Goal: Check status

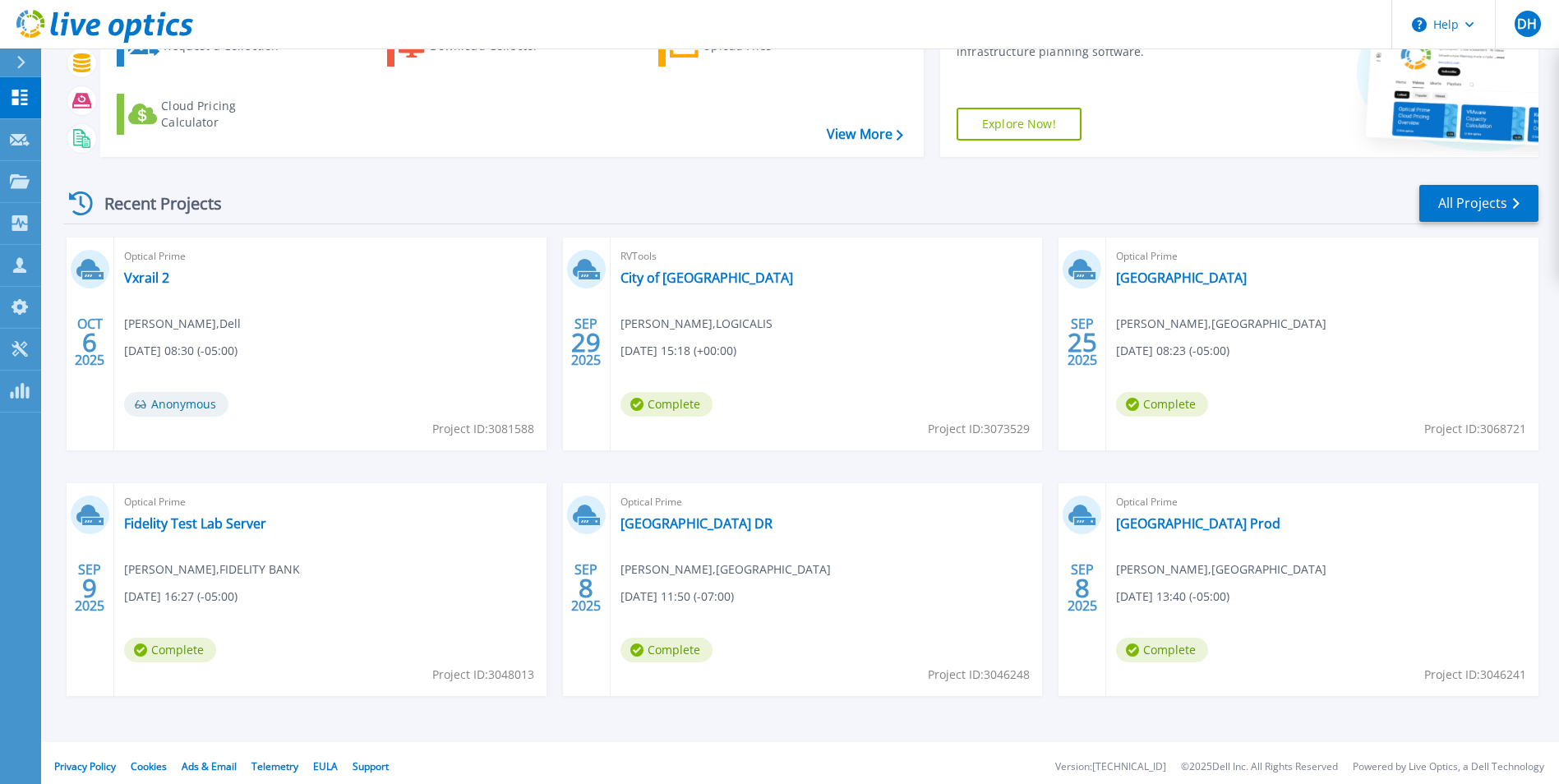
scroll to position [127, 0]
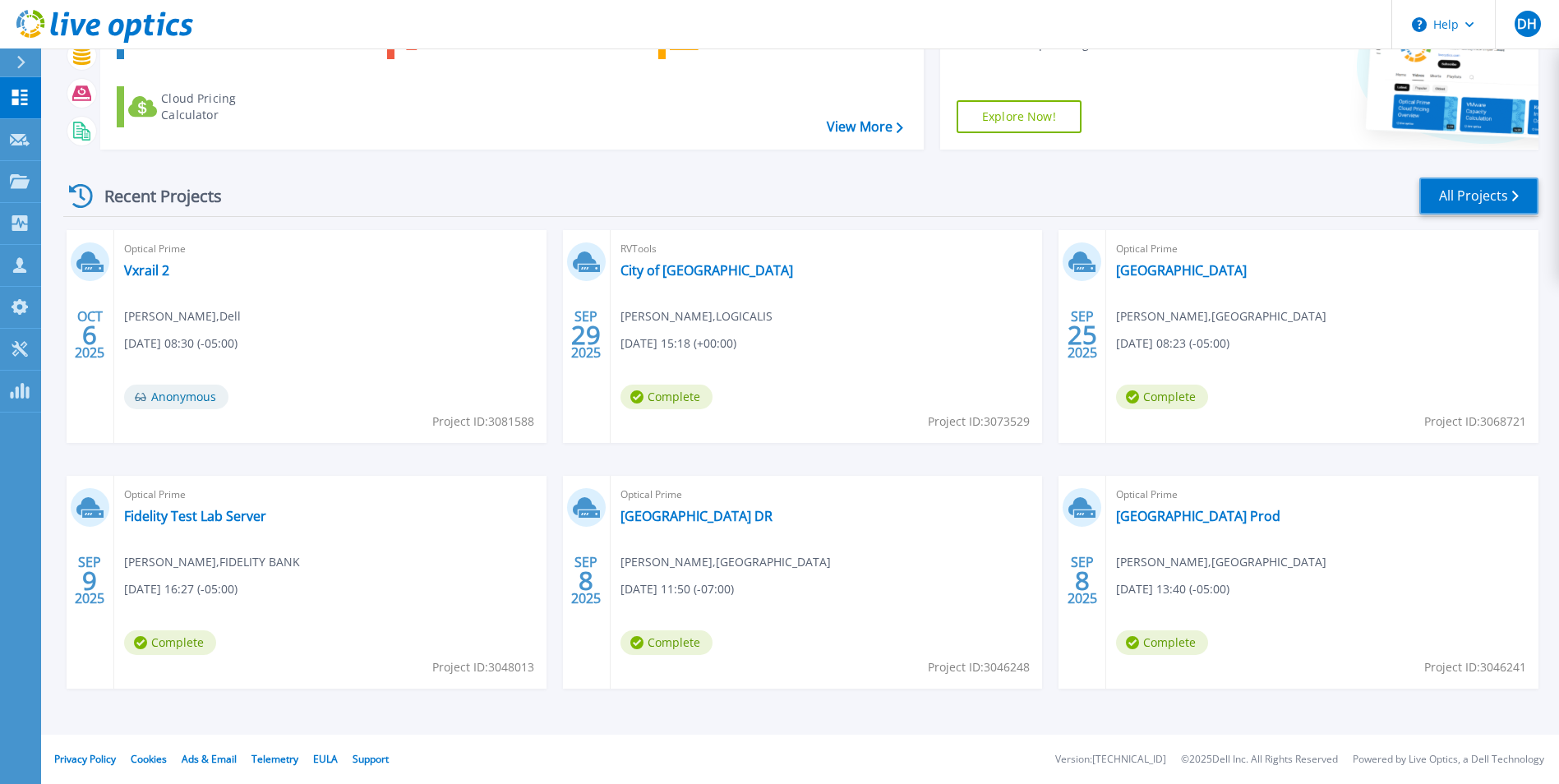
click at [1444, 191] on link "All Projects" at bounding box center [1479, 196] width 120 height 37
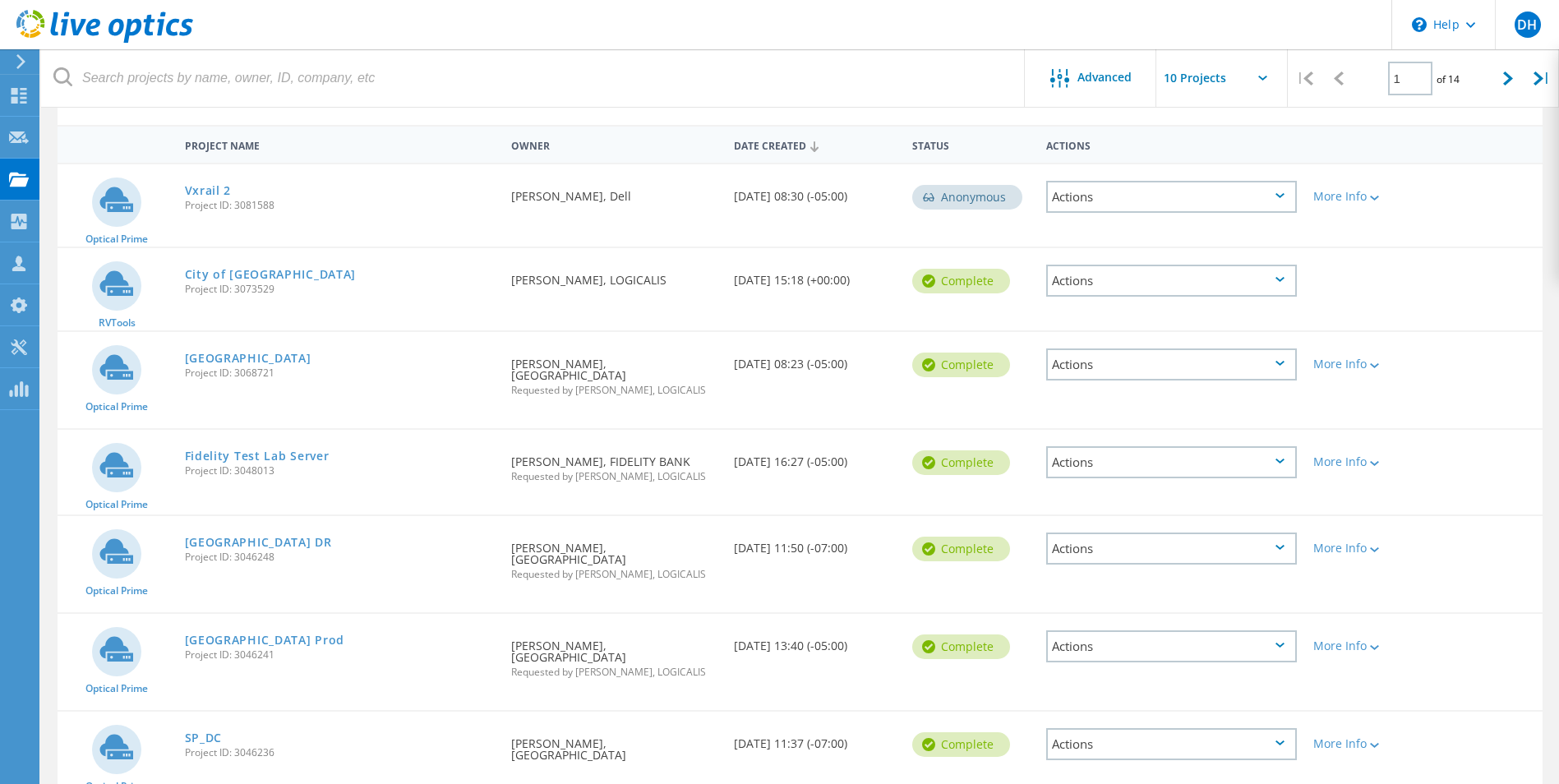
scroll to position [21, 0]
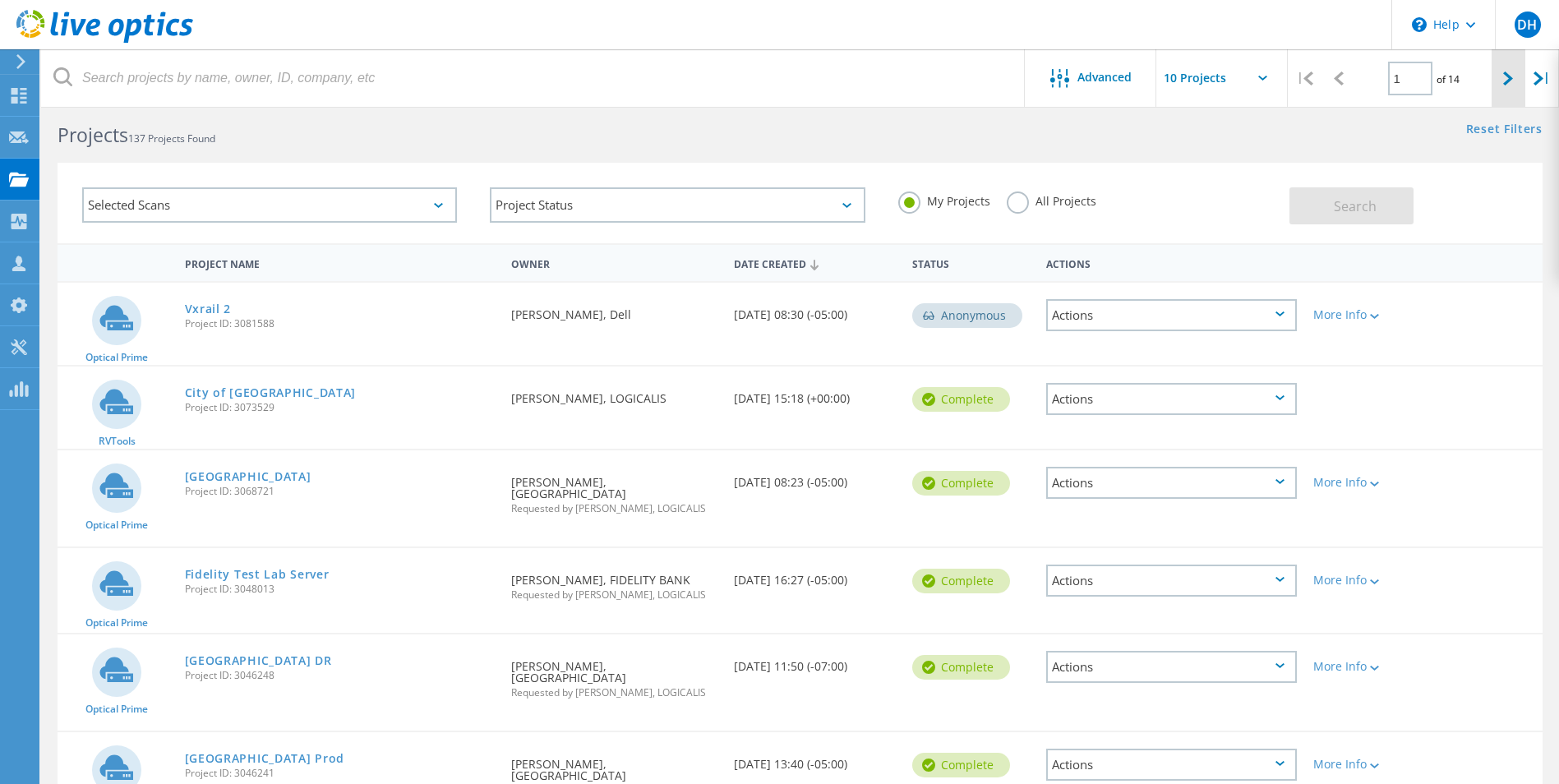
click at [1503, 81] on icon at bounding box center [1507, 78] width 10 height 14
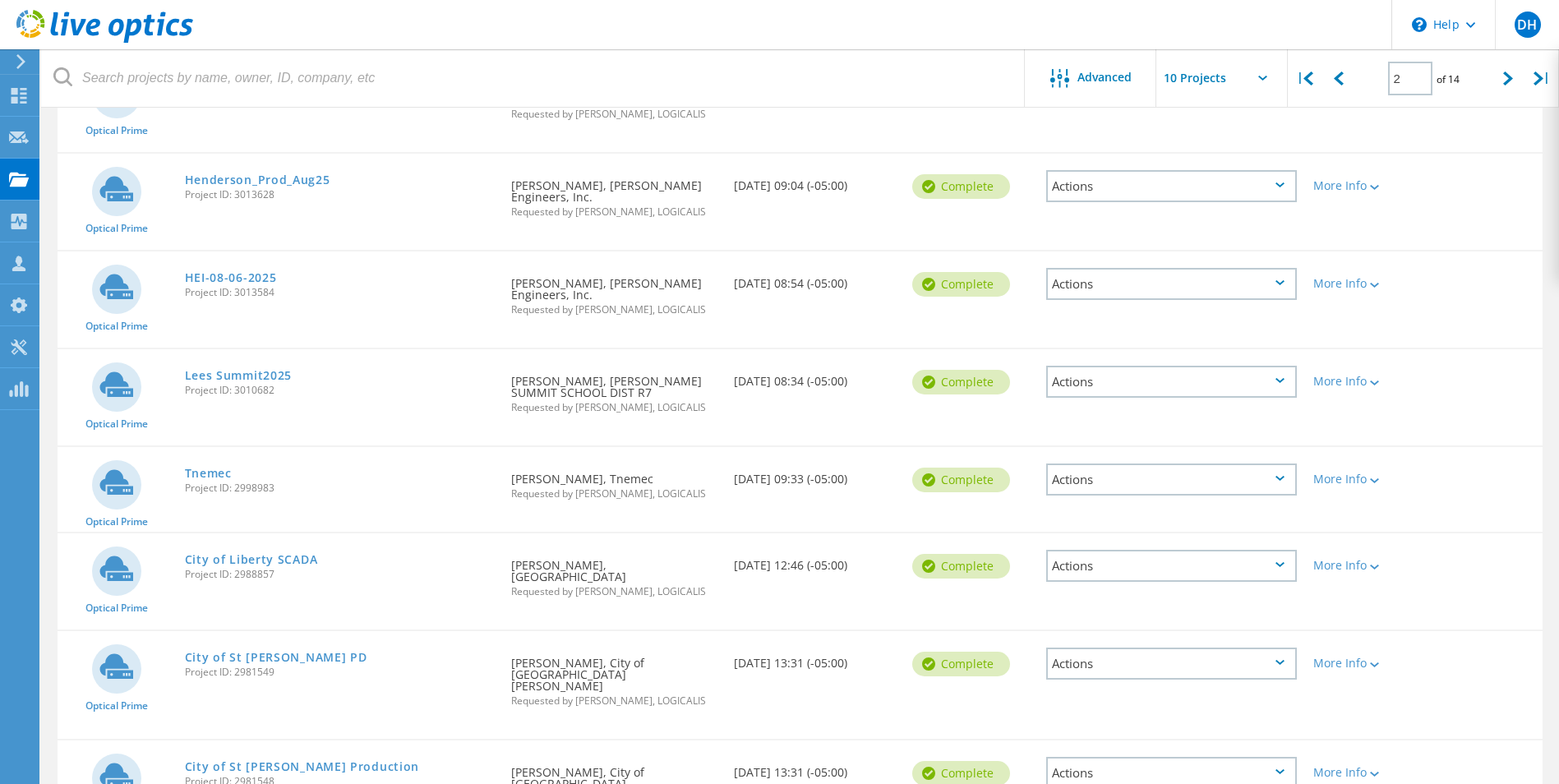
scroll to position [503, 0]
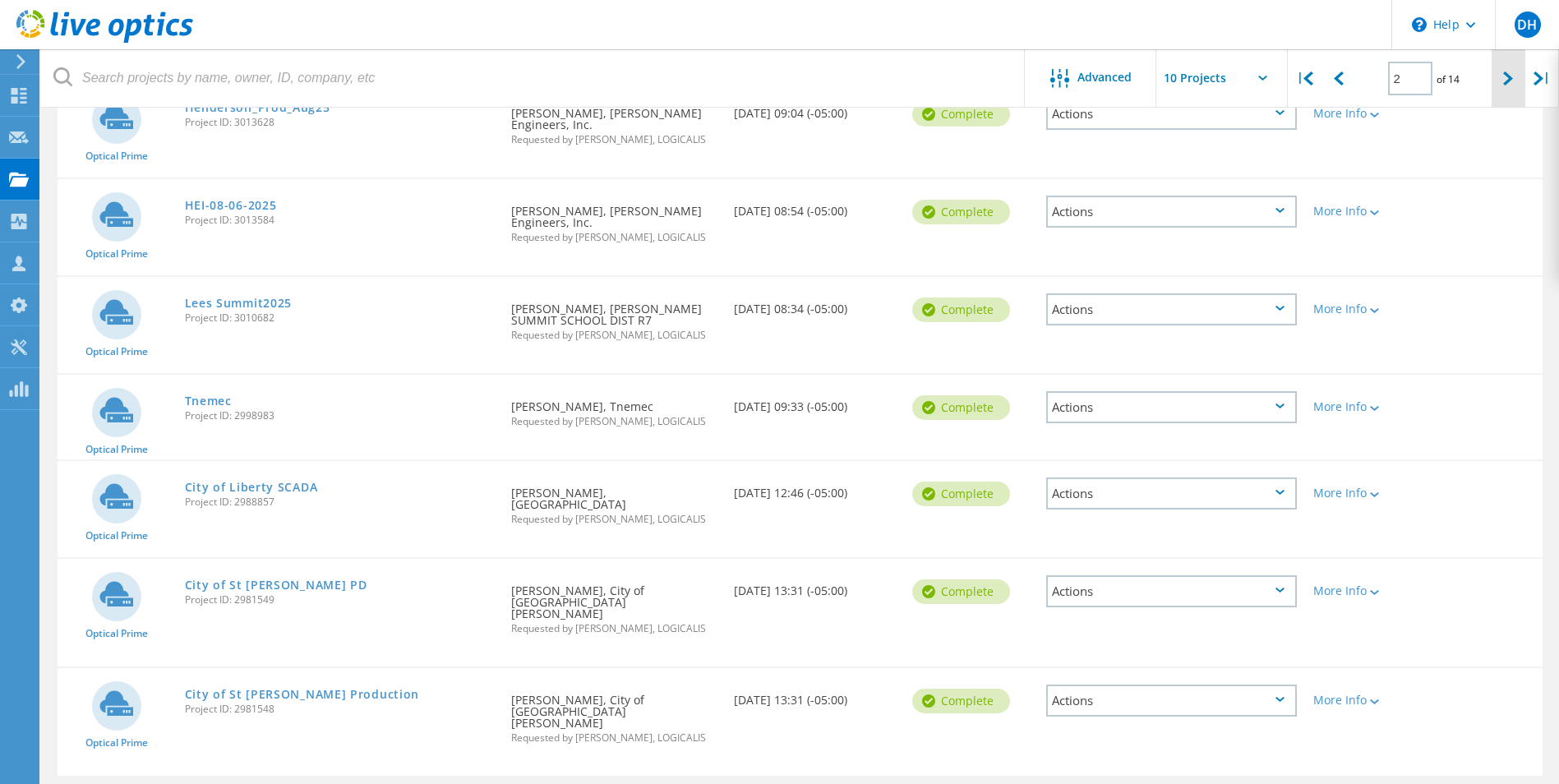
click at [1511, 78] on icon at bounding box center [1507, 78] width 10 height 14
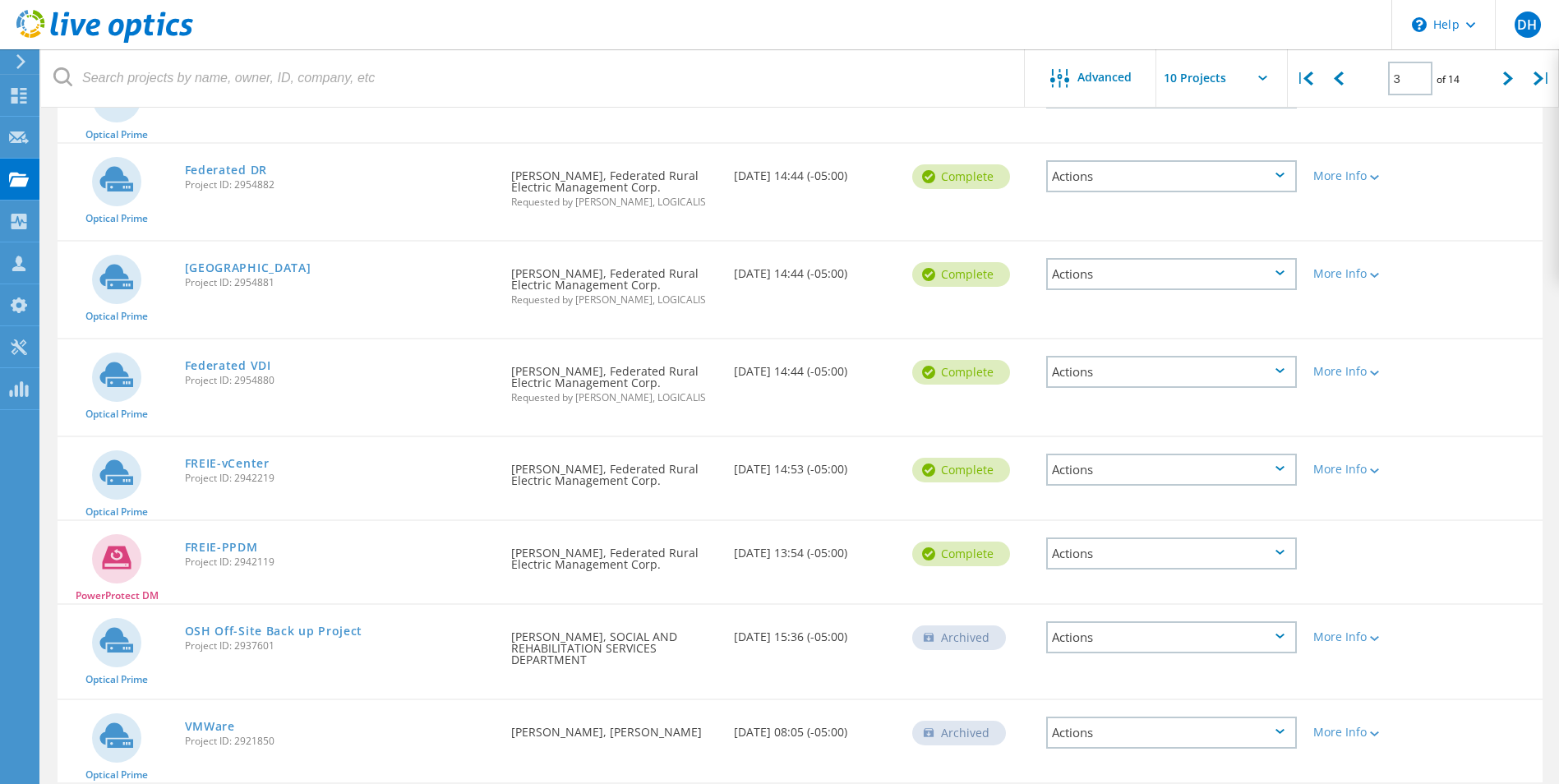
scroll to position [475, 0]
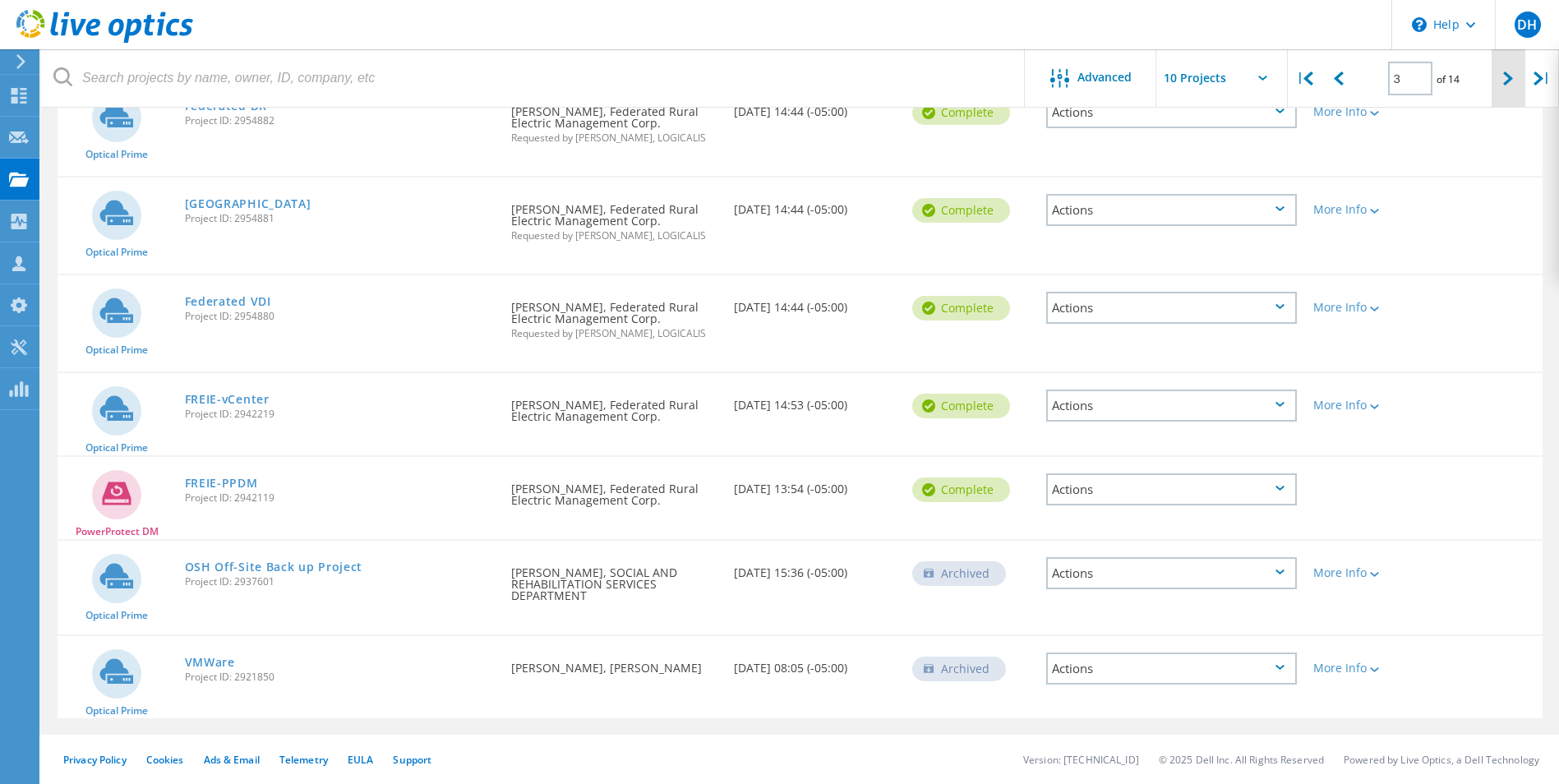
click at [1503, 73] on icon at bounding box center [1507, 78] width 10 height 14
type input "4"
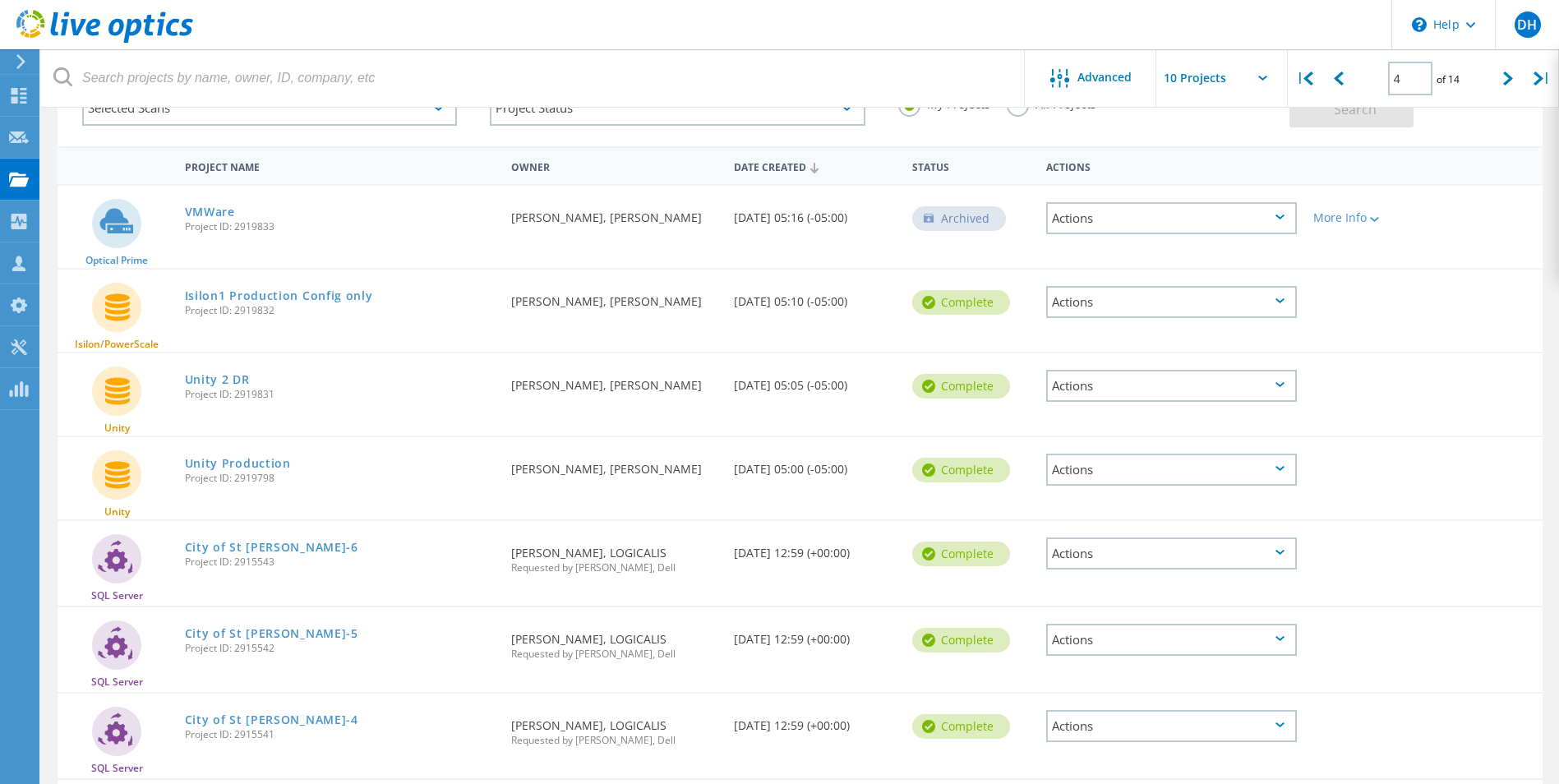
scroll to position [0, 0]
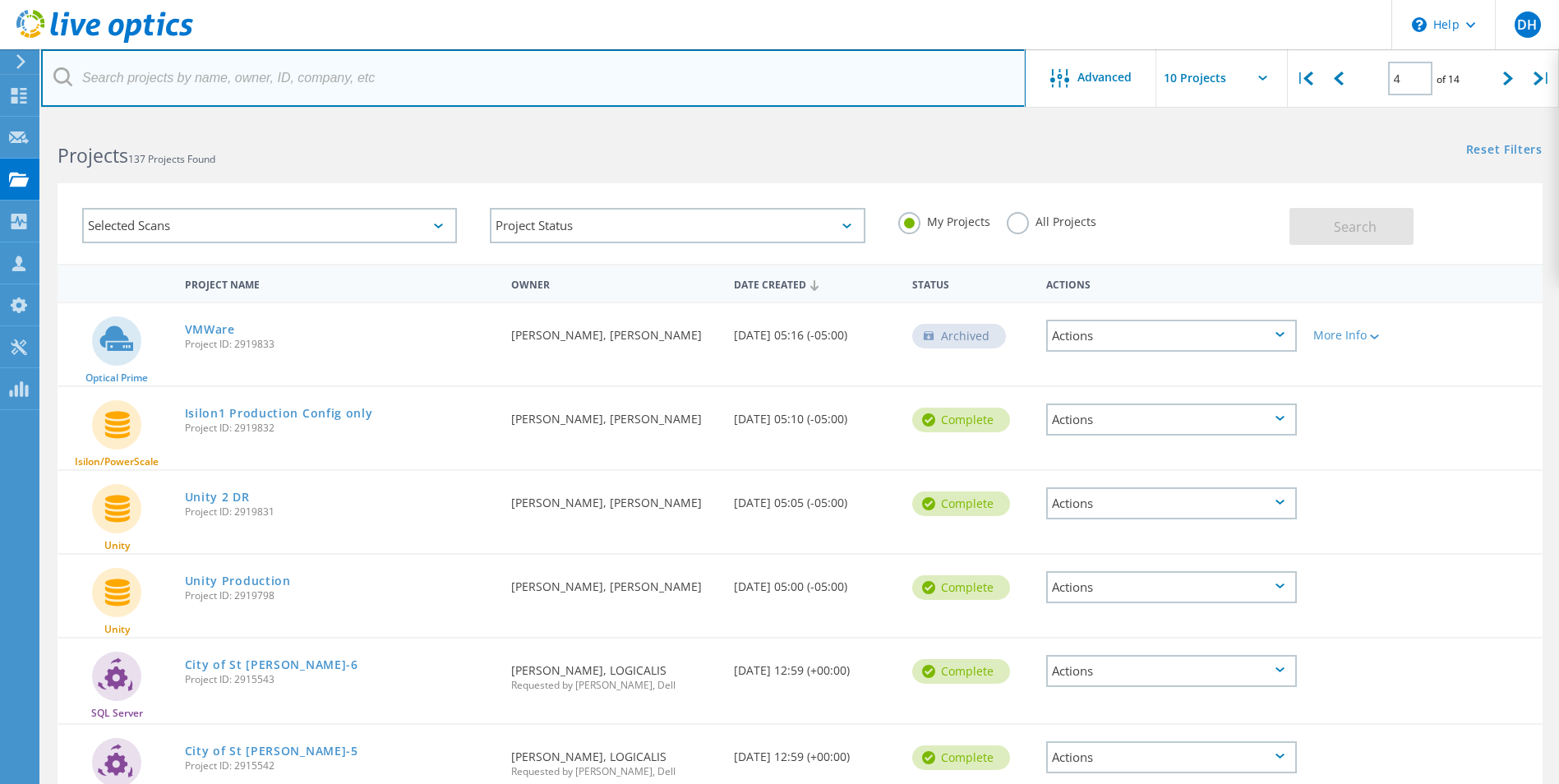
click at [143, 76] on input "text" at bounding box center [532, 78] width 984 height 58
type input "[PERSON_NAME]"
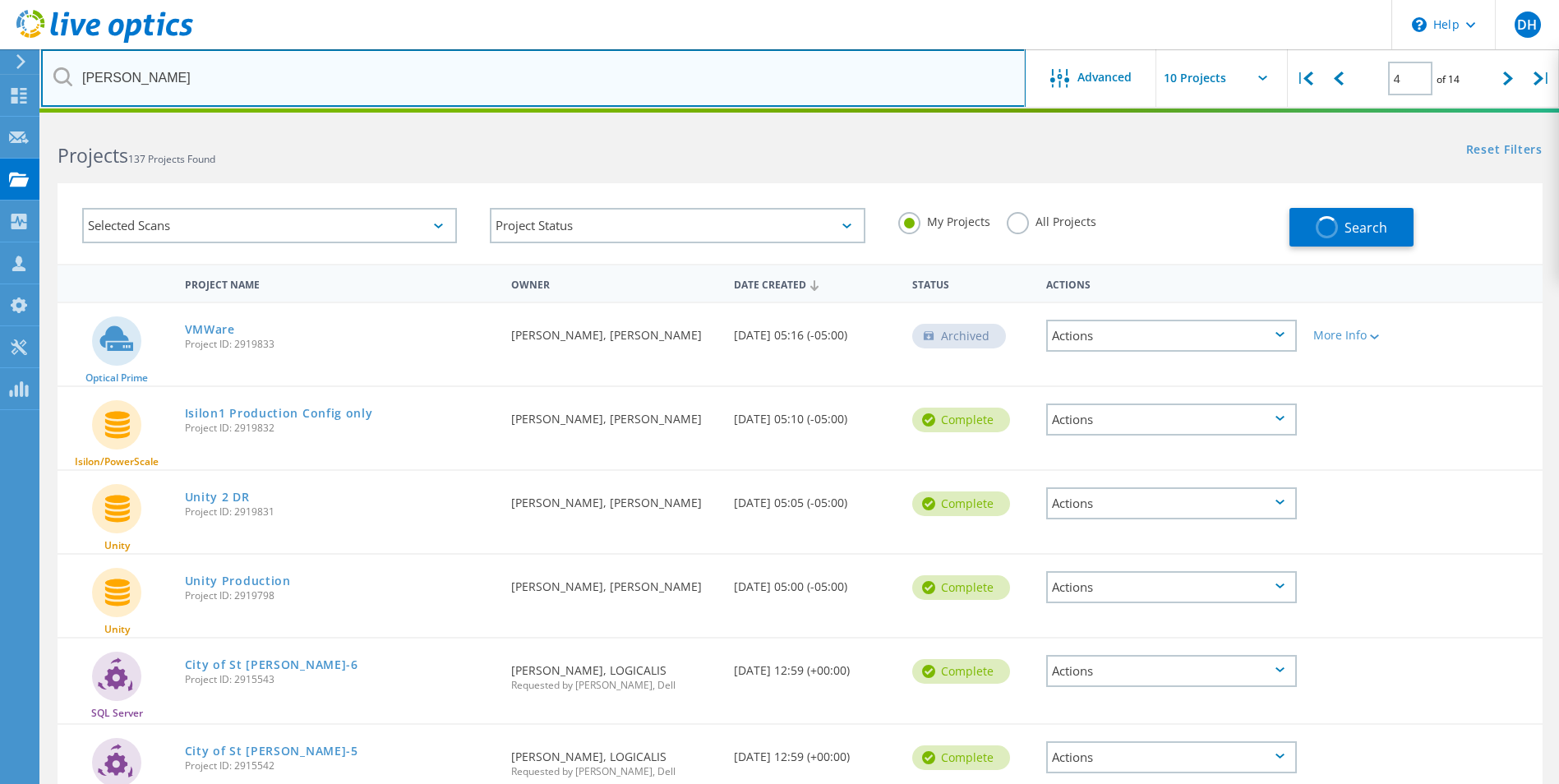
type input "1"
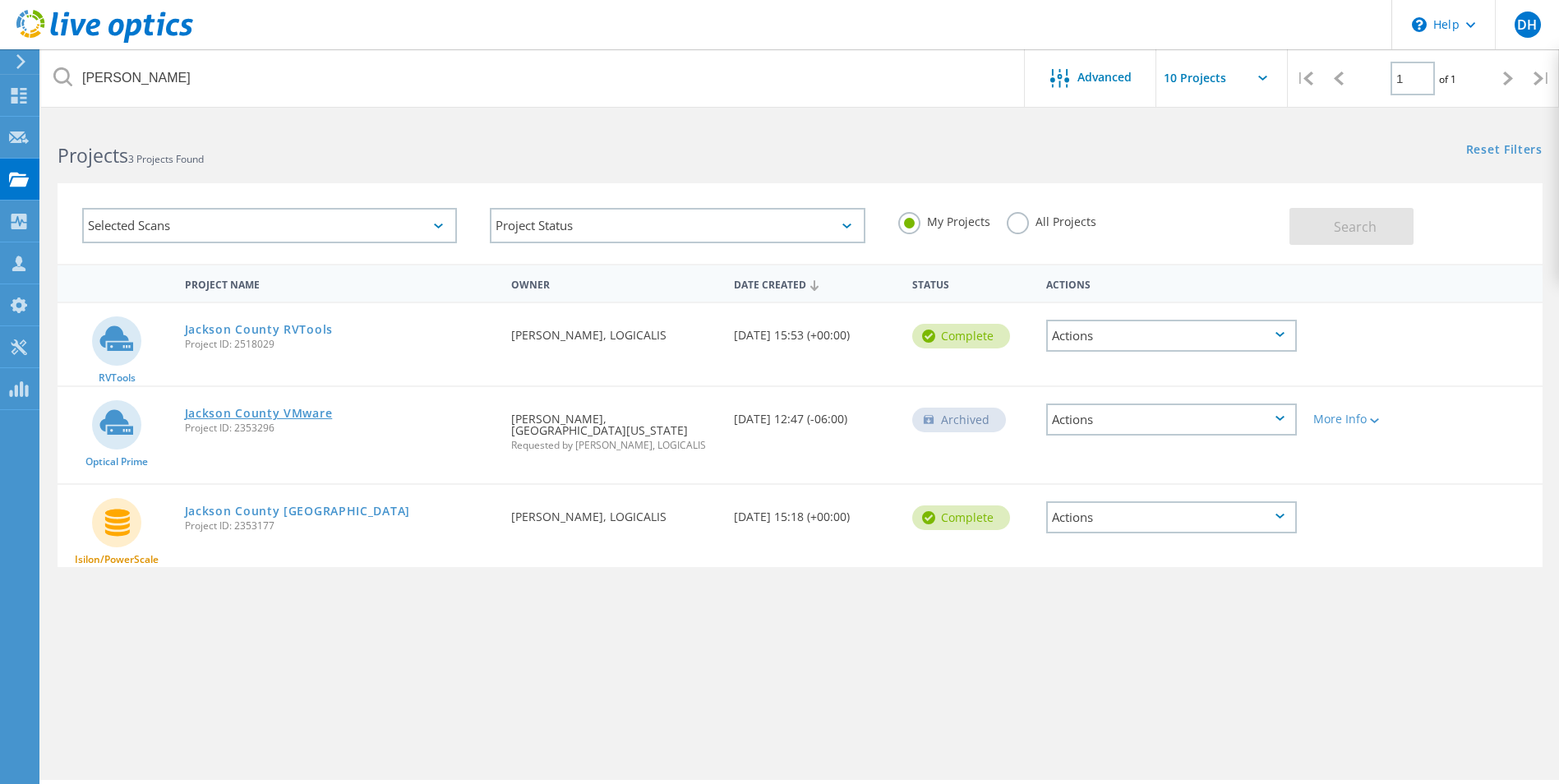
click at [260, 410] on link "Jackson County VMware" at bounding box center [258, 413] width 148 height 12
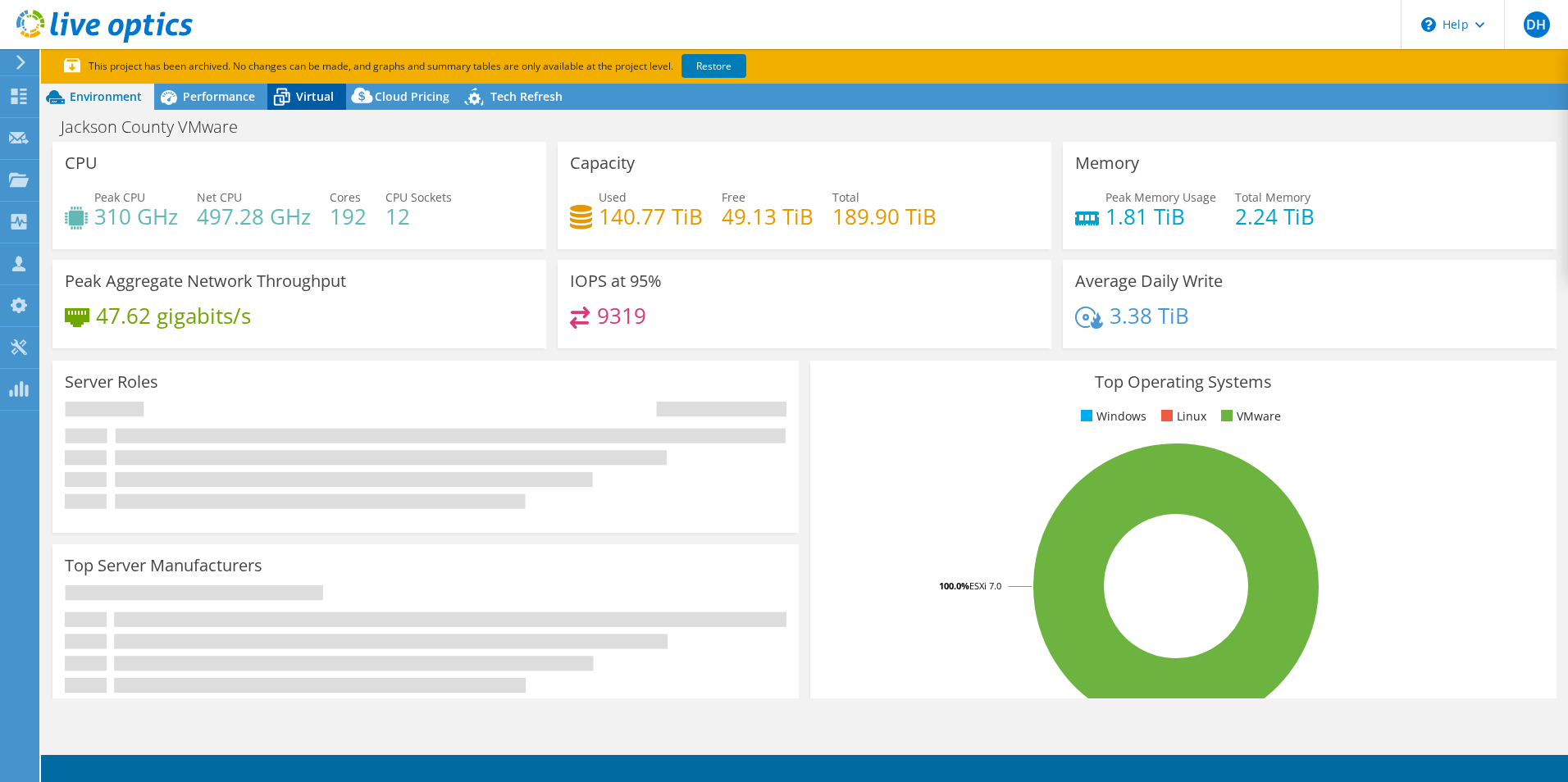
click at [307, 94] on span "Virtual" at bounding box center [315, 96] width 38 height 15
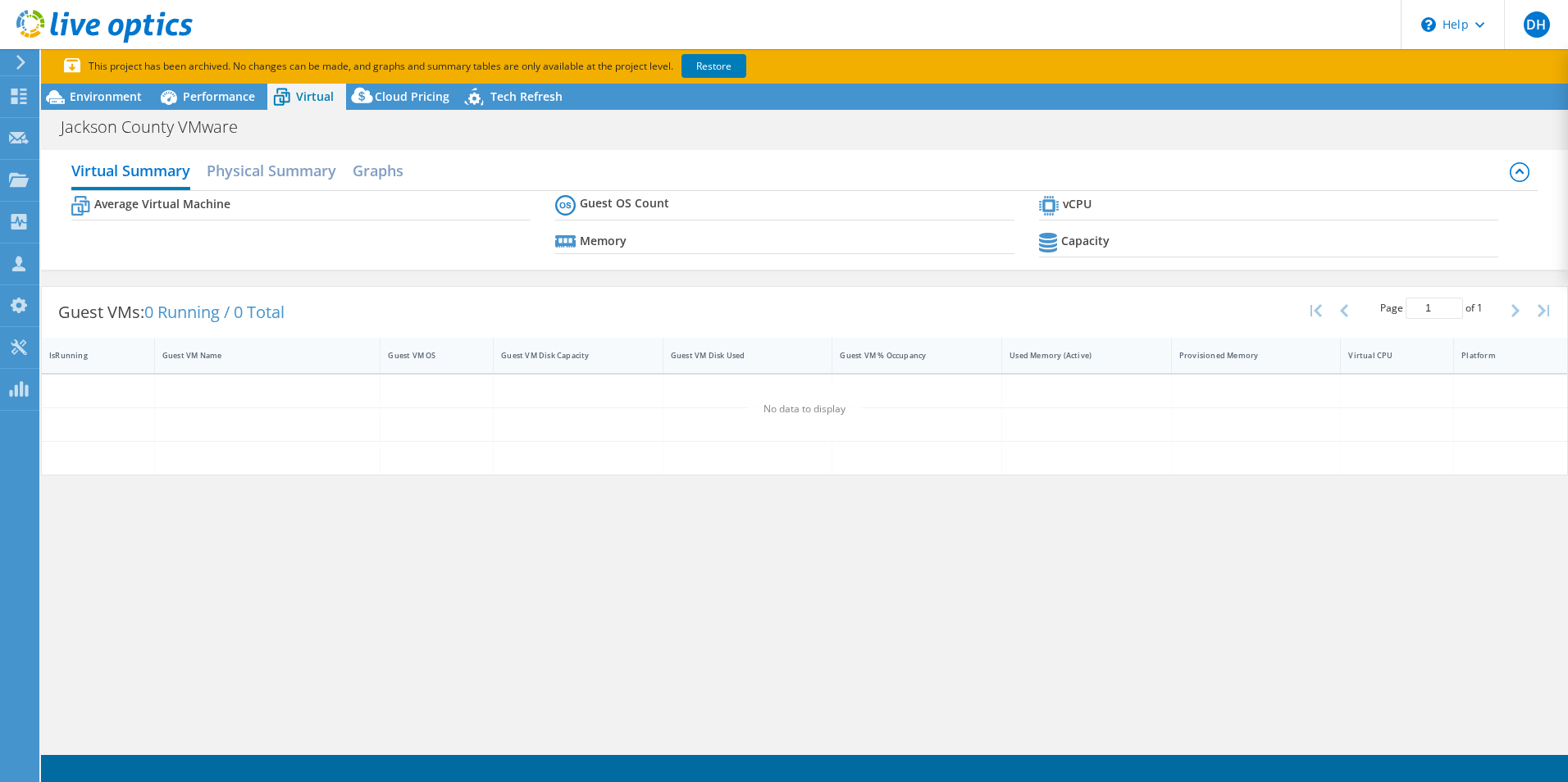
select select "USD"
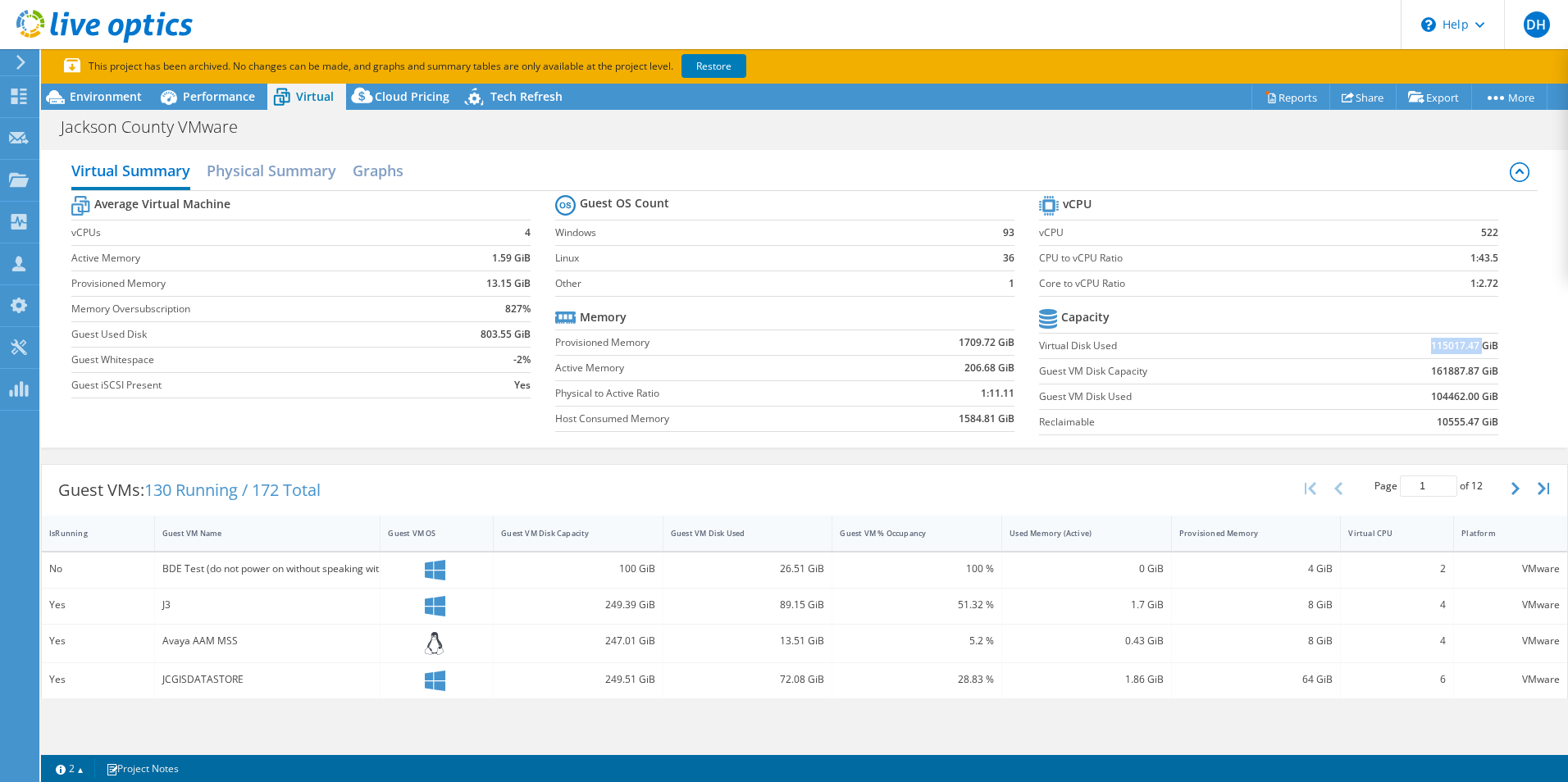
drag, startPoint x: 1422, startPoint y: 342, endPoint x: 1472, endPoint y: 342, distance: 50.0
click at [1472, 342] on b "115017.47 GiB" at bounding box center [1464, 346] width 67 height 16
click at [1316, 363] on label "Guest VM Disk Capacity" at bounding box center [1184, 371] width 291 height 16
